Goal: Check status: Check status

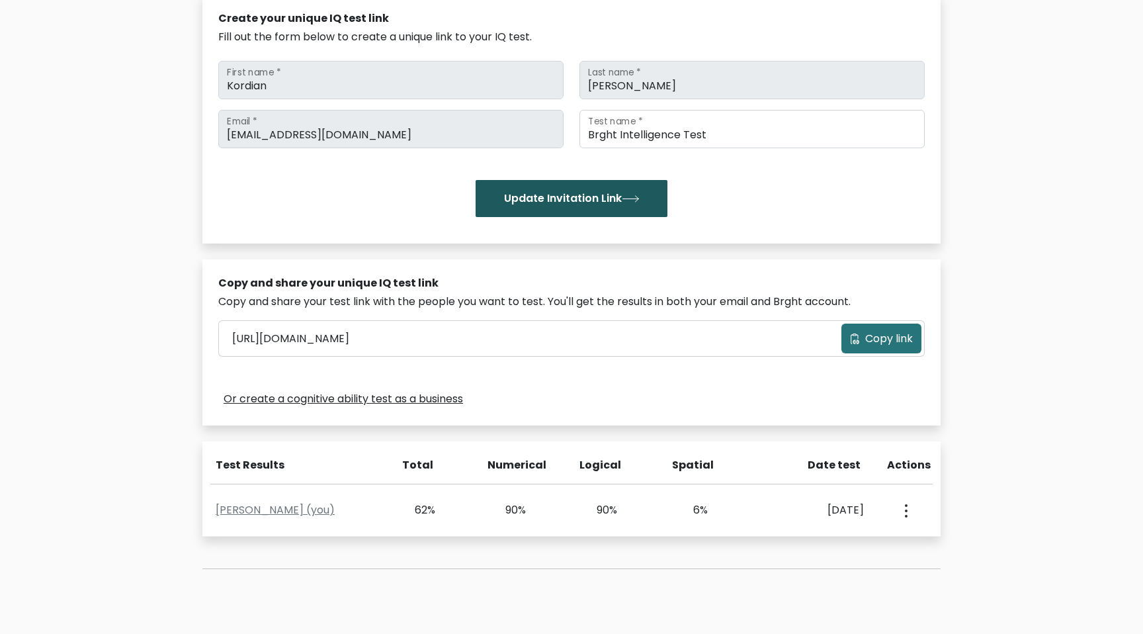
scroll to position [270, 0]
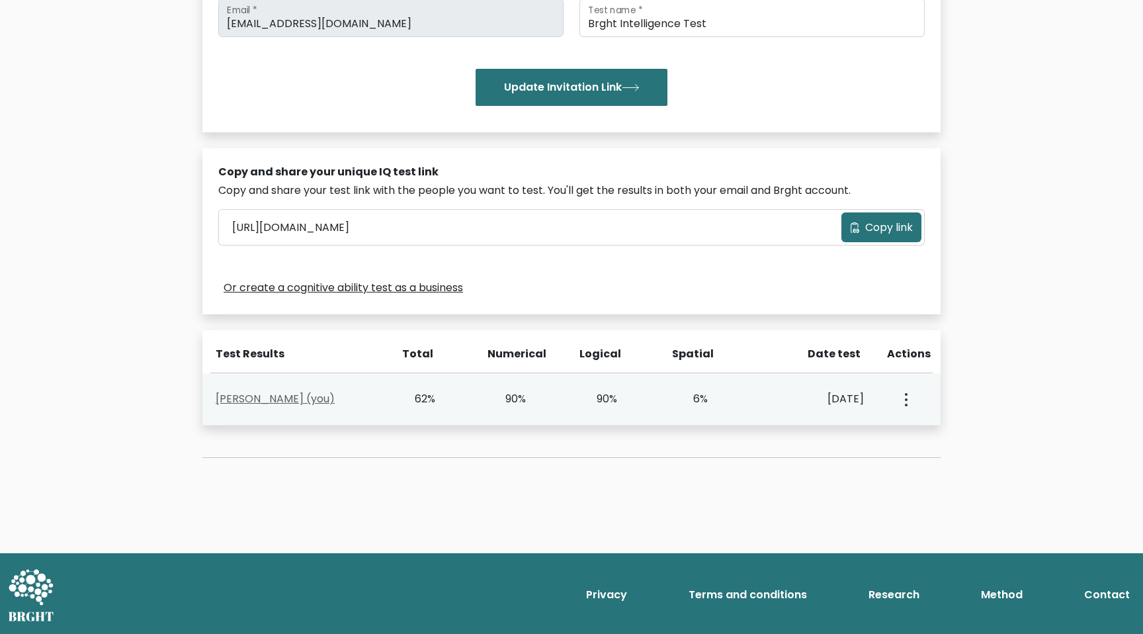
click at [253, 399] on link "Kordian Sasiela (you)" at bounding box center [275, 398] width 119 height 15
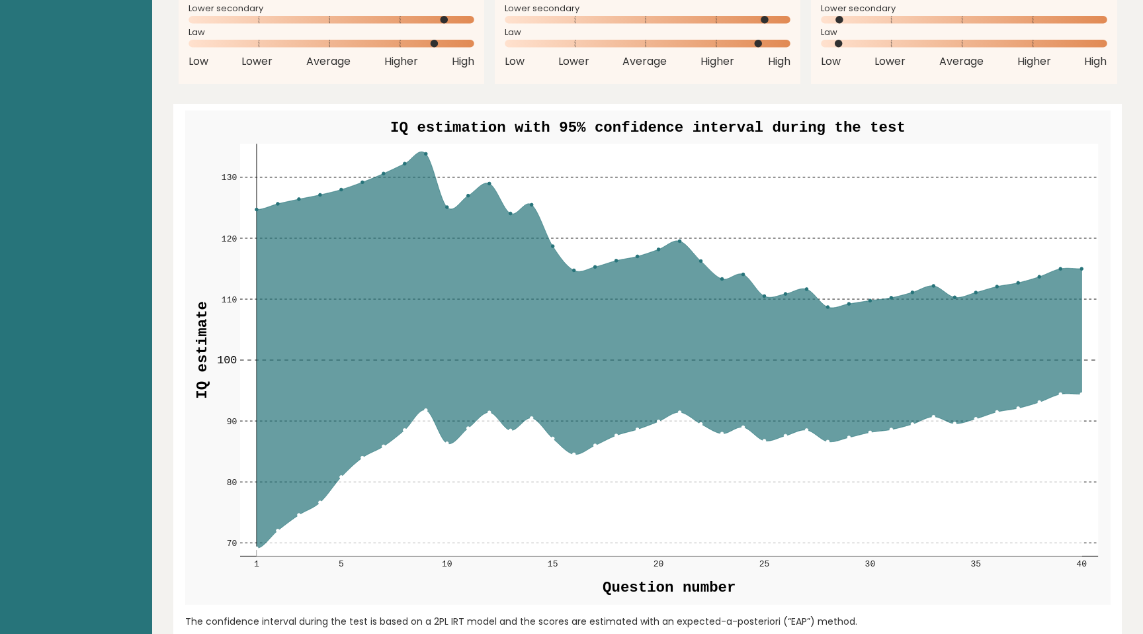
scroll to position [1468, 0]
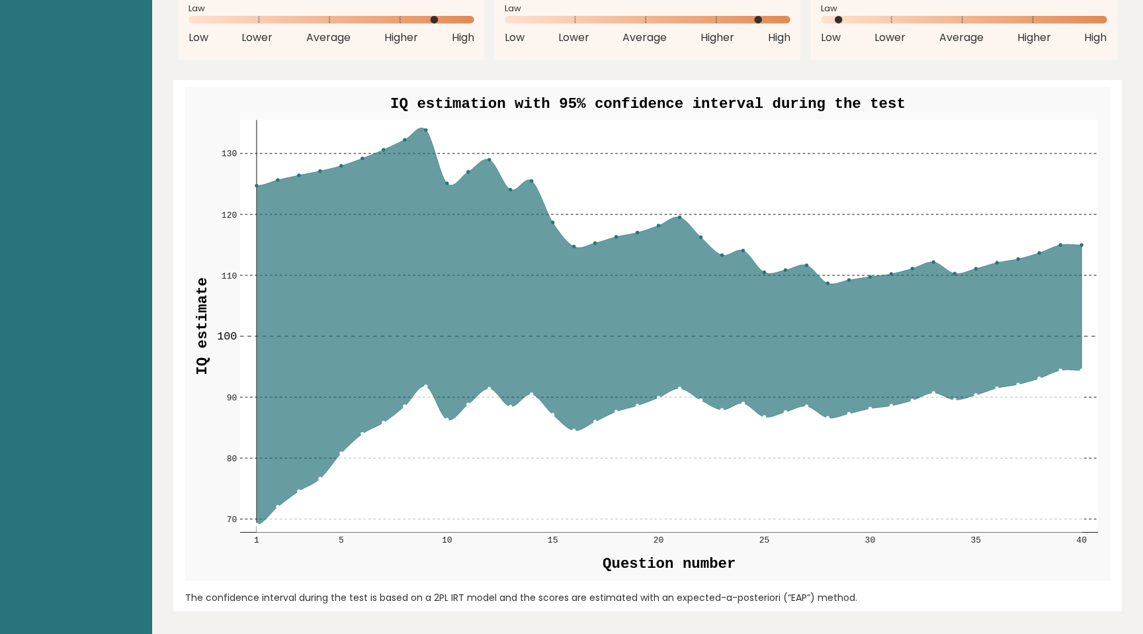
click at [413, 130] on rect at bounding box center [669, 326] width 858 height 412
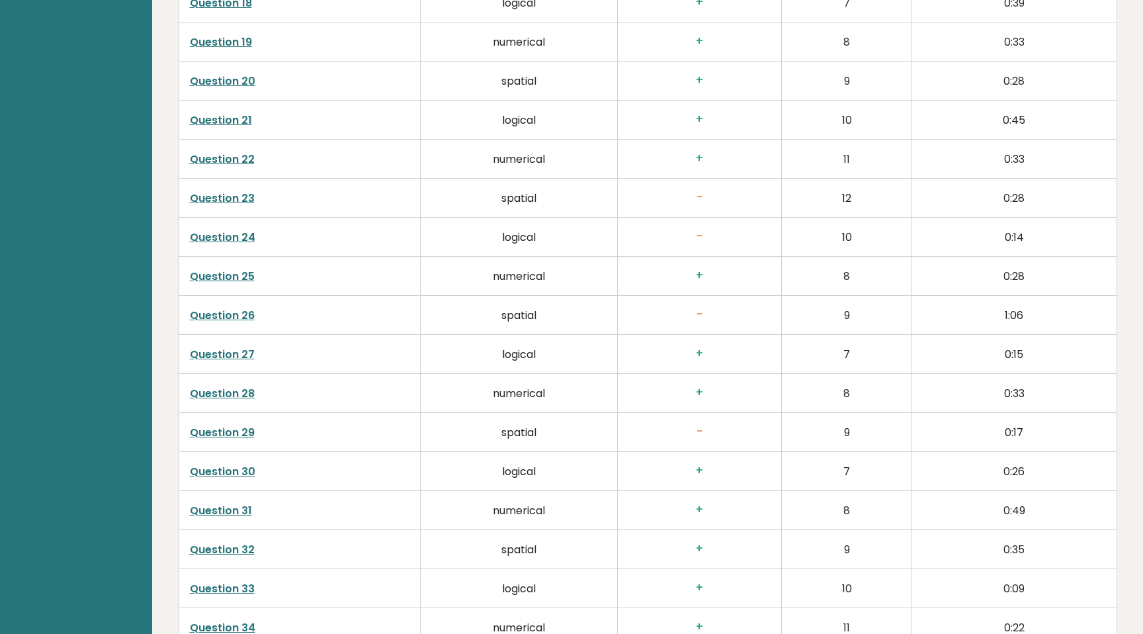
scroll to position [3306, 0]
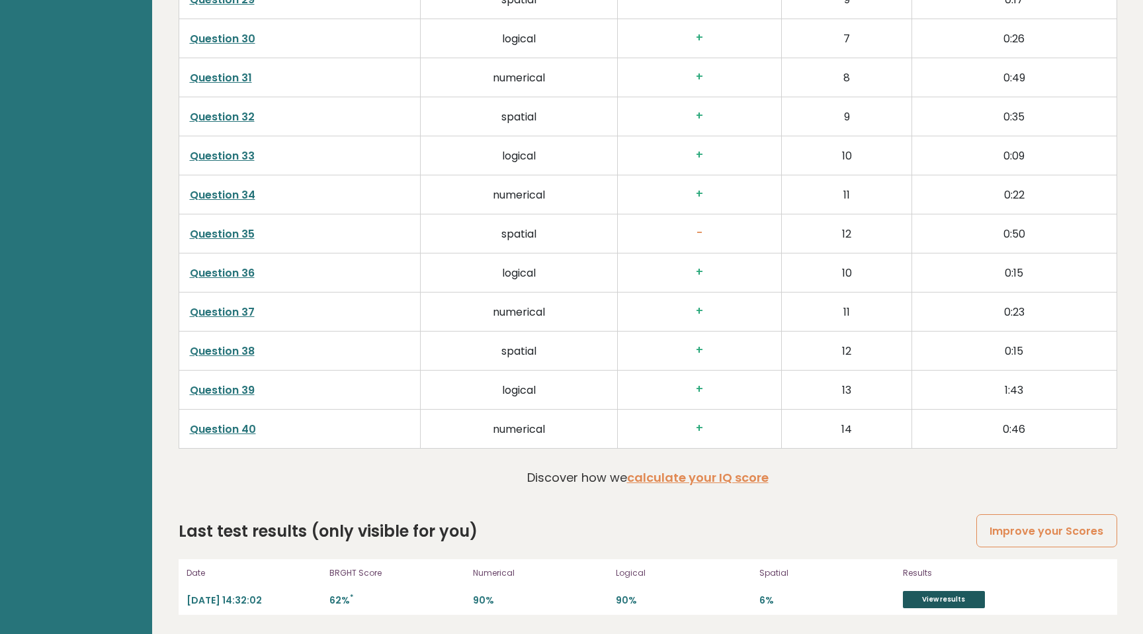
click at [948, 597] on link "View results" at bounding box center [944, 599] width 82 height 17
